Goal: Complete application form

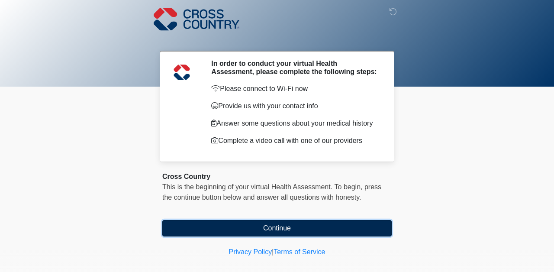
click at [288, 233] on button "Continue" at bounding box center [276, 228] width 229 height 16
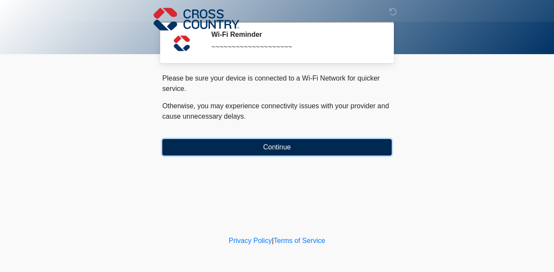
click at [301, 145] on button "Continue" at bounding box center [276, 147] width 229 height 16
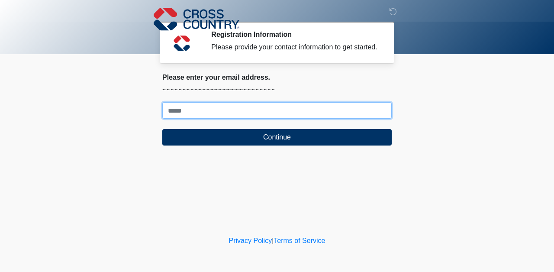
click at [292, 119] on input "Where should we email your response?" at bounding box center [276, 110] width 229 height 16
type input "**********"
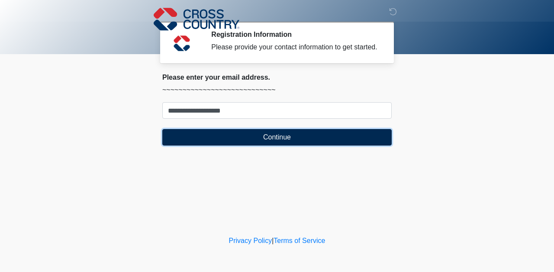
click at [261, 145] on button "Continue" at bounding box center [276, 137] width 229 height 16
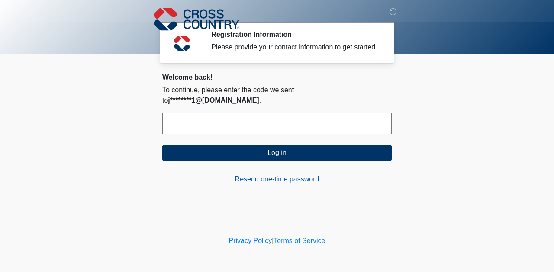
click at [264, 181] on link "Resend one-time password" at bounding box center [276, 179] width 229 height 10
click at [215, 120] on input "text" at bounding box center [276, 123] width 229 height 22
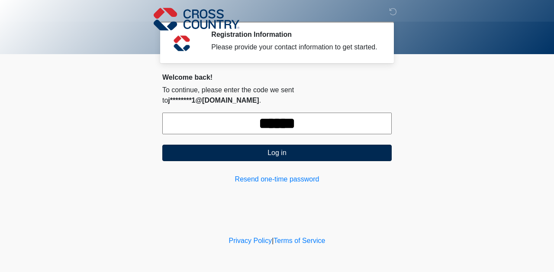
type input "******"
click at [285, 149] on button "Log in" at bounding box center [276, 152] width 229 height 16
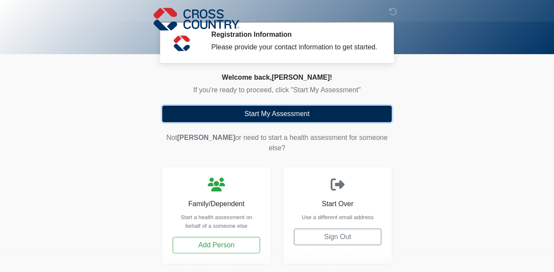
click at [292, 122] on button "Start My Assessment" at bounding box center [276, 114] width 229 height 16
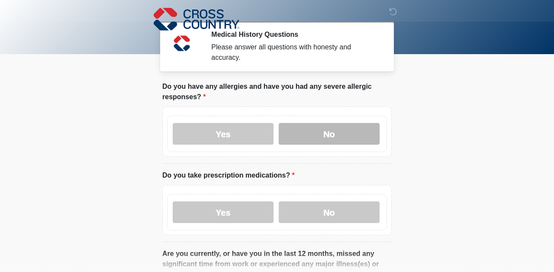
click at [299, 133] on label "No" at bounding box center [329, 134] width 101 height 22
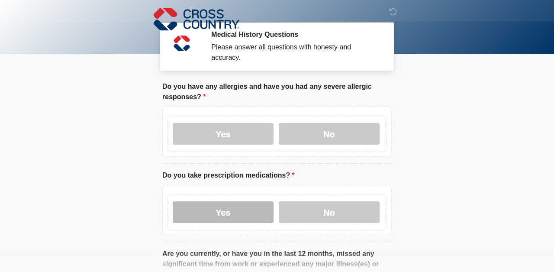
click at [242, 211] on label "Yes" at bounding box center [223, 212] width 101 height 22
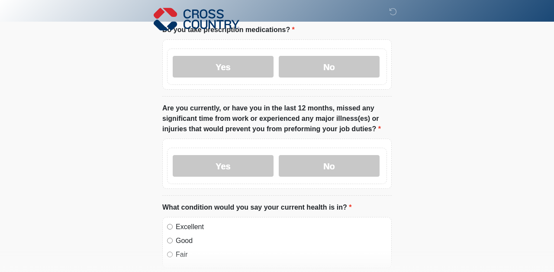
scroll to position [146, 0]
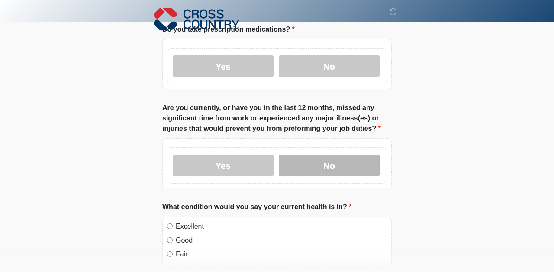
click at [311, 165] on label "No" at bounding box center [329, 165] width 101 height 22
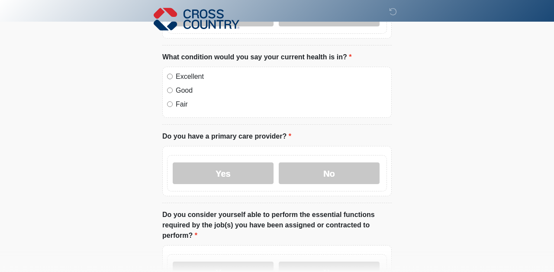
scroll to position [324, 0]
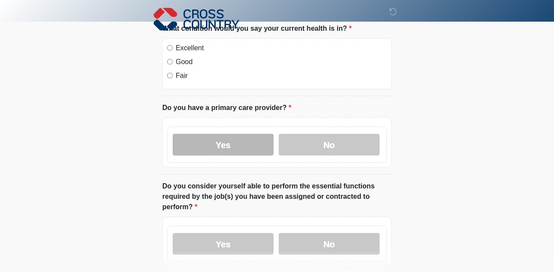
click at [229, 142] on label "Yes" at bounding box center [223, 145] width 101 height 22
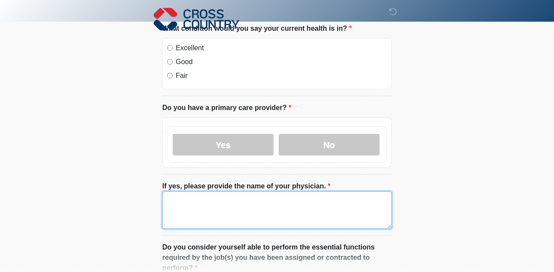
click at [231, 208] on textarea "If yes, please provide the name of your physician." at bounding box center [276, 209] width 229 height 37
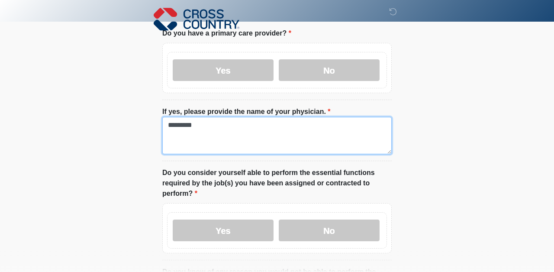
scroll to position [426, 0]
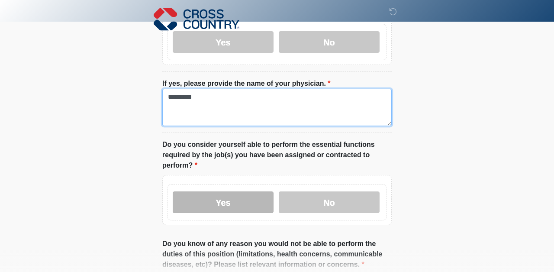
type textarea "*********"
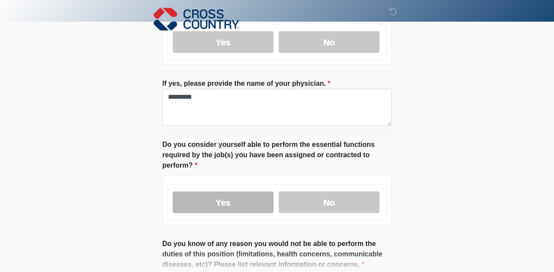
click at [223, 203] on label "Yes" at bounding box center [223, 202] width 101 height 22
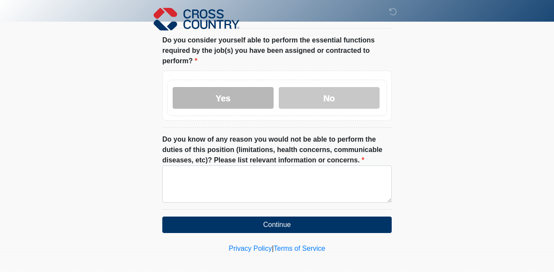
scroll to position [537, 0]
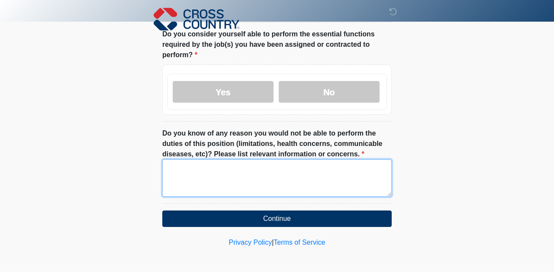
click at [229, 181] on textarea "Do you know of any reason you would not be able to perform the duties of this p…" at bounding box center [276, 177] width 229 height 37
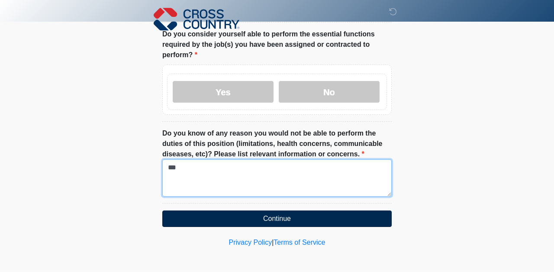
type textarea "***"
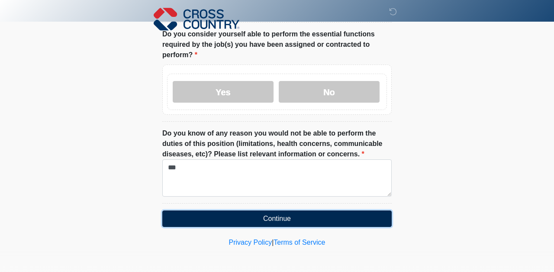
click at [272, 222] on button "Continue" at bounding box center [276, 218] width 229 height 16
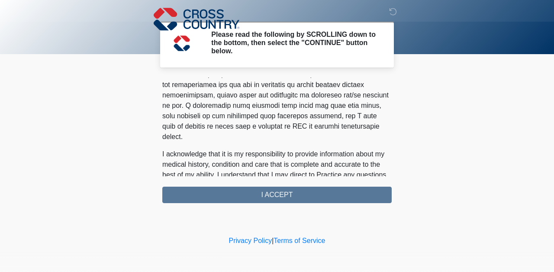
scroll to position [593, 0]
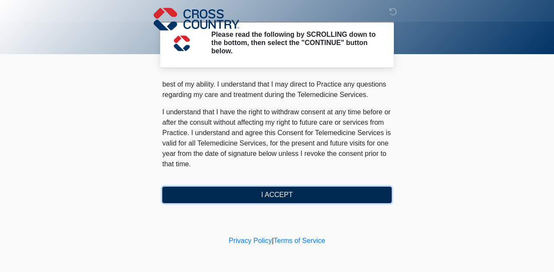
click at [253, 194] on button "I ACCEPT" at bounding box center [276, 194] width 229 height 16
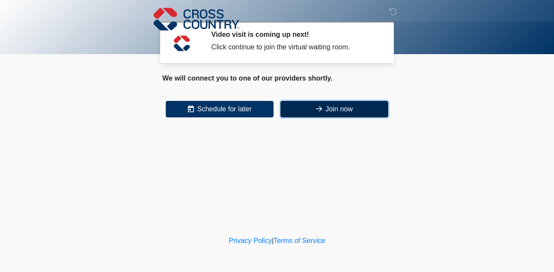
click at [327, 113] on button "Join now" at bounding box center [334, 109] width 108 height 16
